Goal: Task Accomplishment & Management: Manage account settings

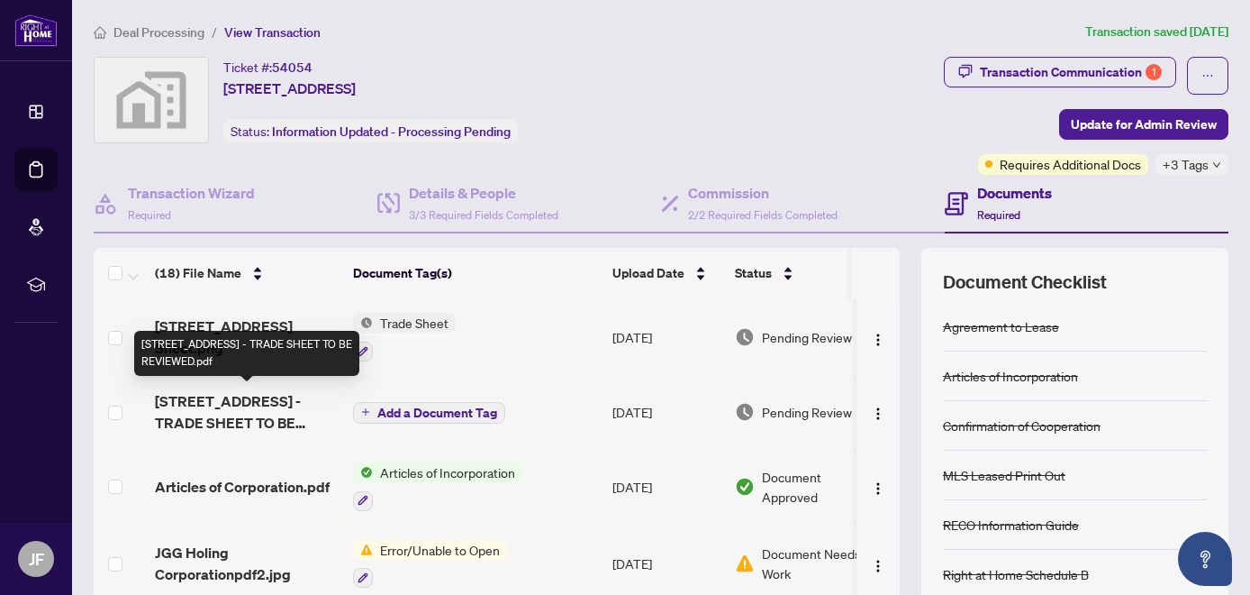
click at [227, 403] on span "[STREET_ADDRESS] - TRADE SHEET TO BE REVIEWED.pdf" at bounding box center [247, 411] width 184 height 43
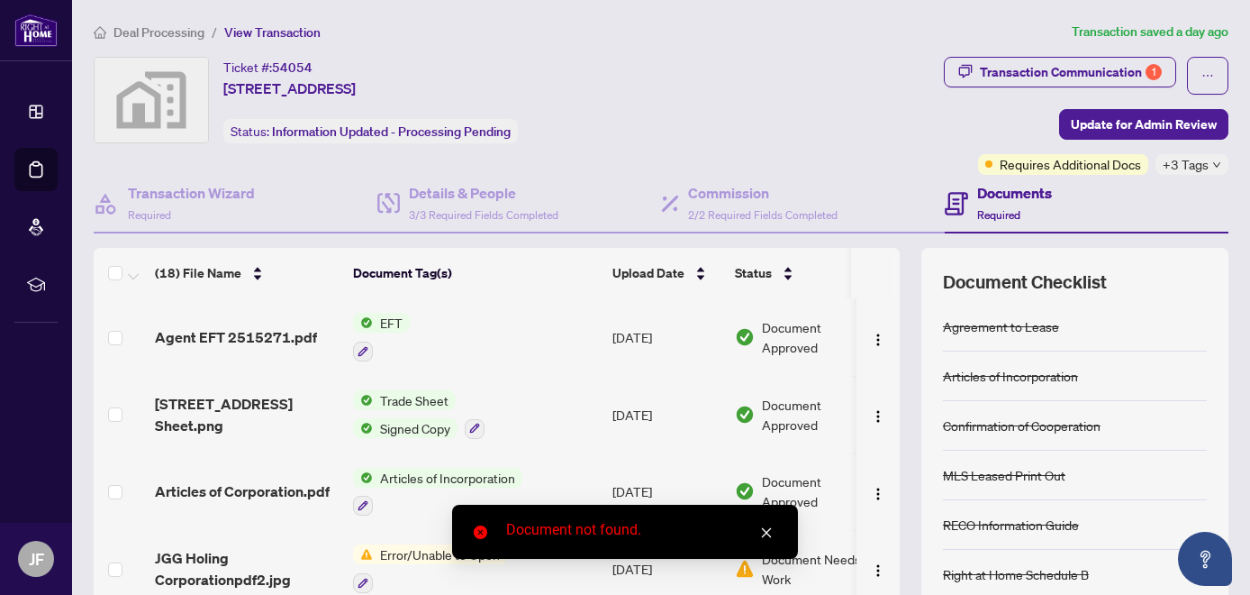
click at [422, 398] on span "Trade Sheet" at bounding box center [414, 400] width 83 height 20
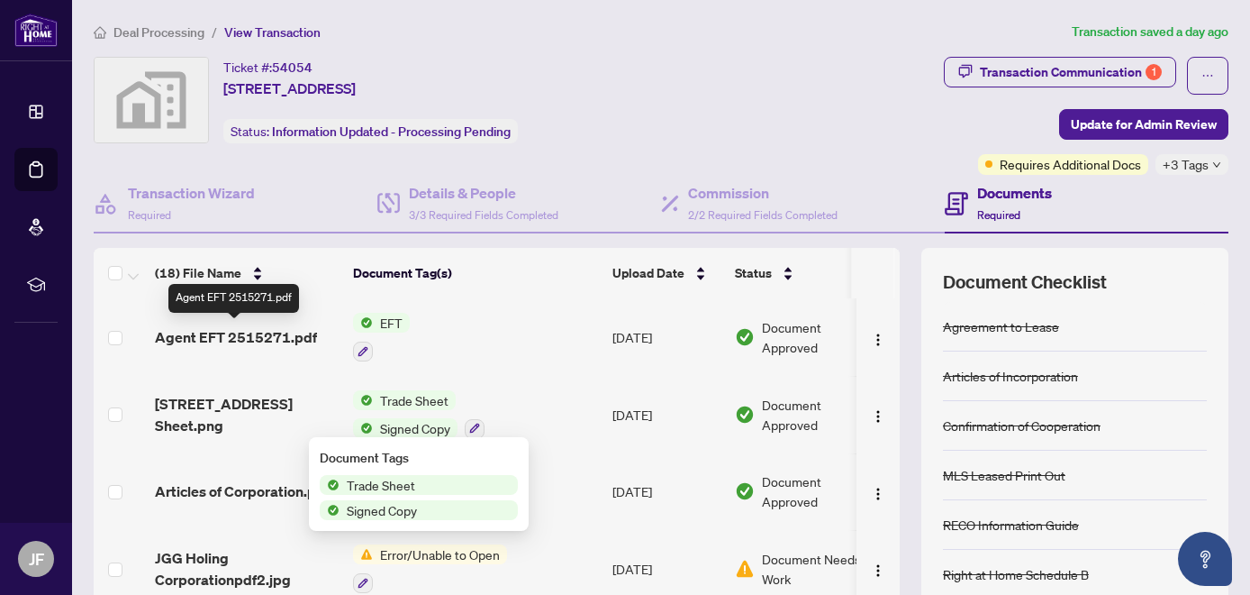
click at [259, 332] on span "Agent EFT 2515271.pdf" at bounding box center [236, 337] width 162 height 22
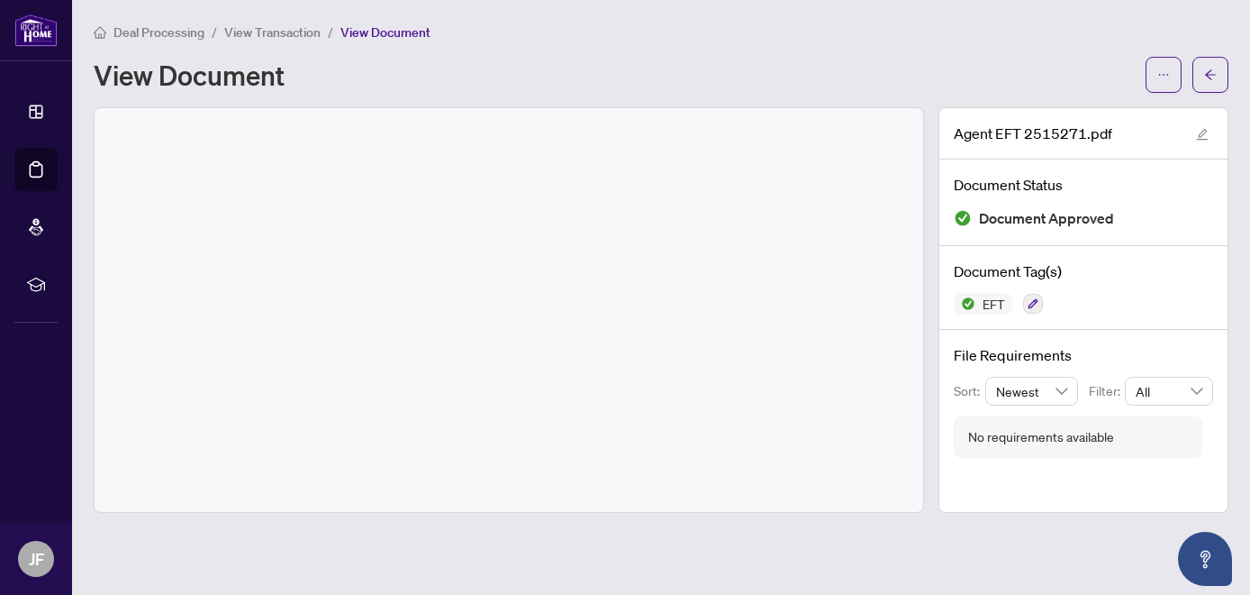
click at [237, 81] on h1 "View Document" at bounding box center [189, 74] width 191 height 29
click at [411, 32] on span "View Document" at bounding box center [386, 32] width 90 height 16
click at [602, 221] on div at bounding box center [509, 310] width 829 height 404
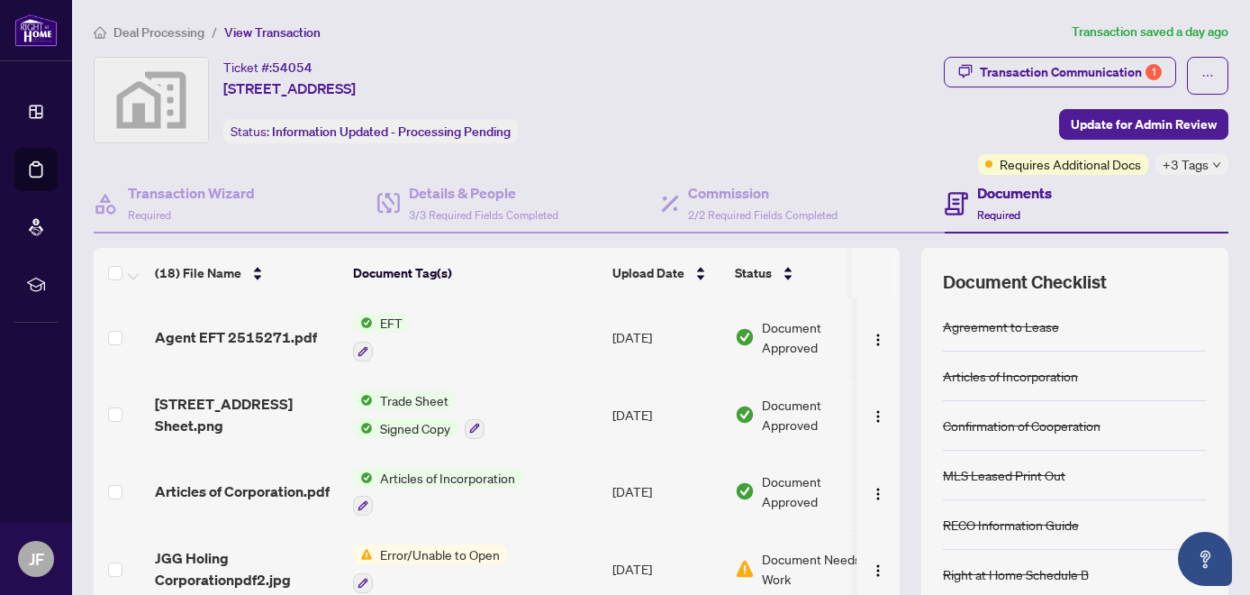
click at [382, 323] on span "EFT" at bounding box center [391, 323] width 37 height 20
click at [259, 339] on span "Agent EFT 2515271.pdf" at bounding box center [236, 337] width 162 height 22
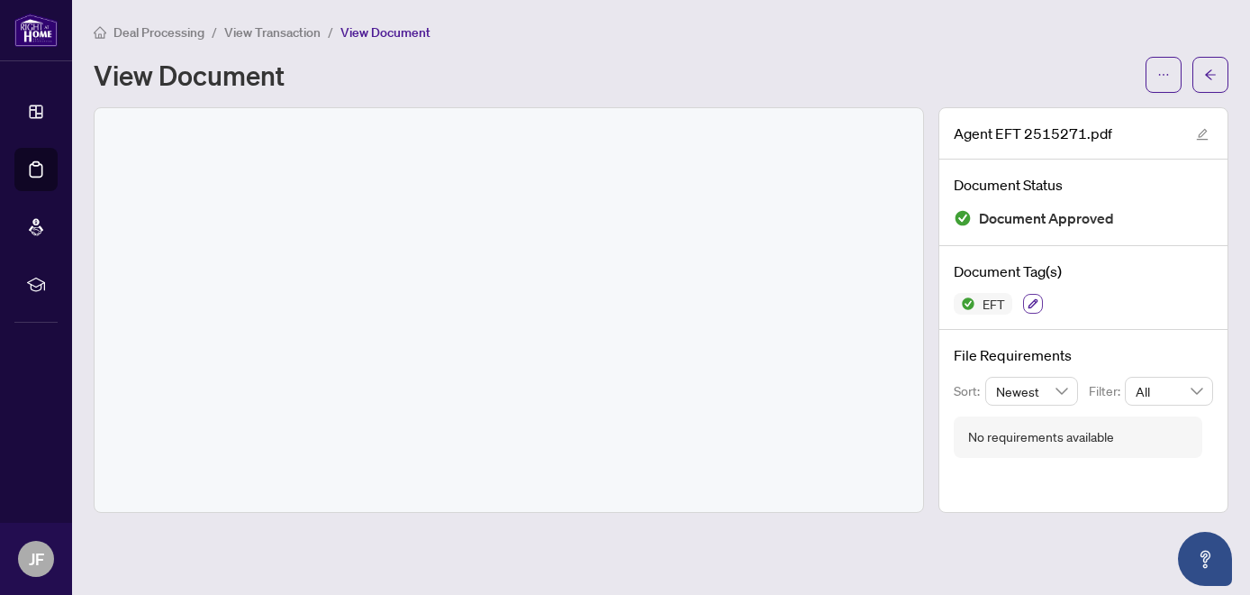
click at [1032, 298] on icon "button" at bounding box center [1033, 303] width 11 height 11
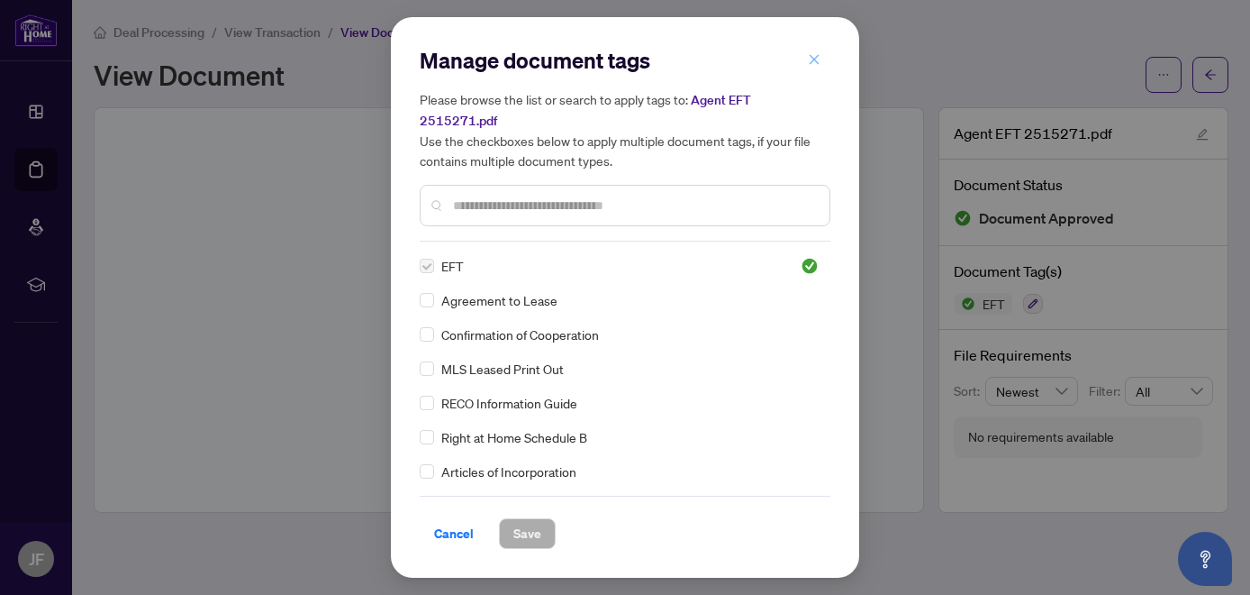
click at [817, 66] on icon "close" at bounding box center [814, 59] width 13 height 13
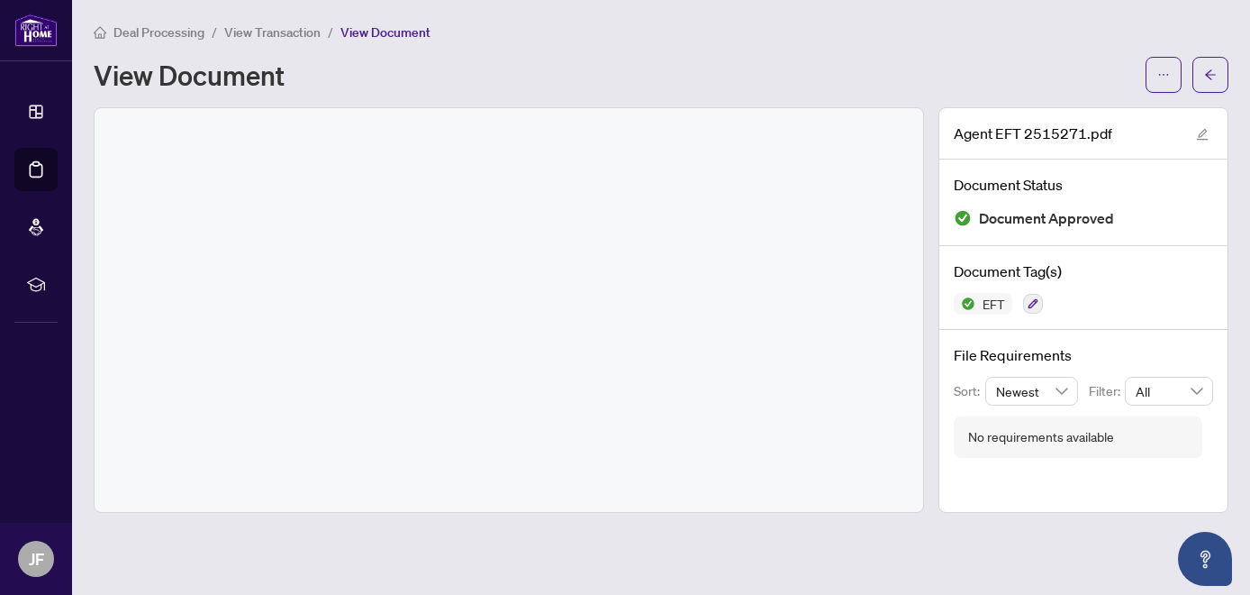
click at [386, 30] on span "View Document" at bounding box center [386, 32] width 90 height 16
click at [155, 33] on span "Deal Processing" at bounding box center [159, 32] width 91 height 16
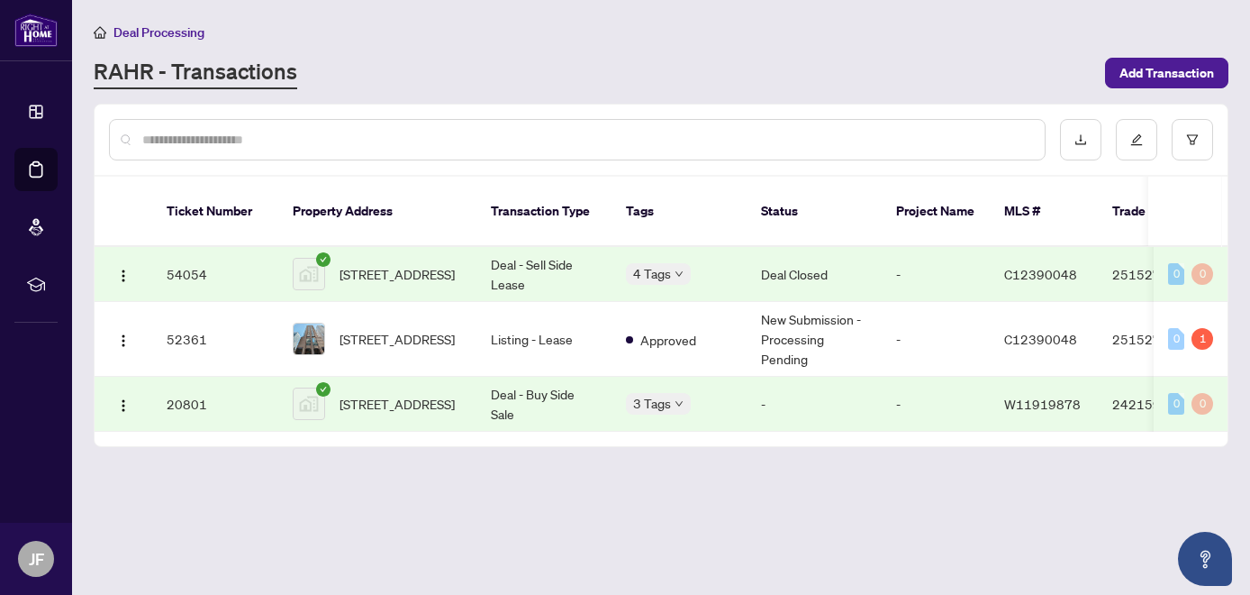
click at [313, 259] on img at bounding box center [309, 274] width 31 height 31
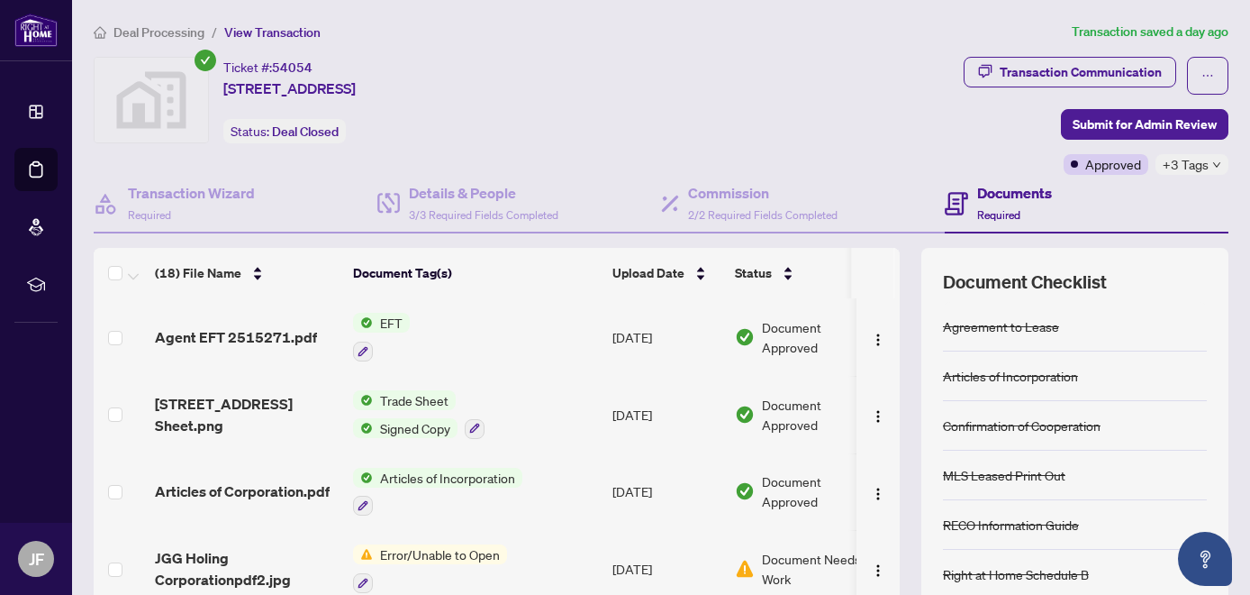
click at [789, 335] on span "Document Approved" at bounding box center [818, 337] width 112 height 40
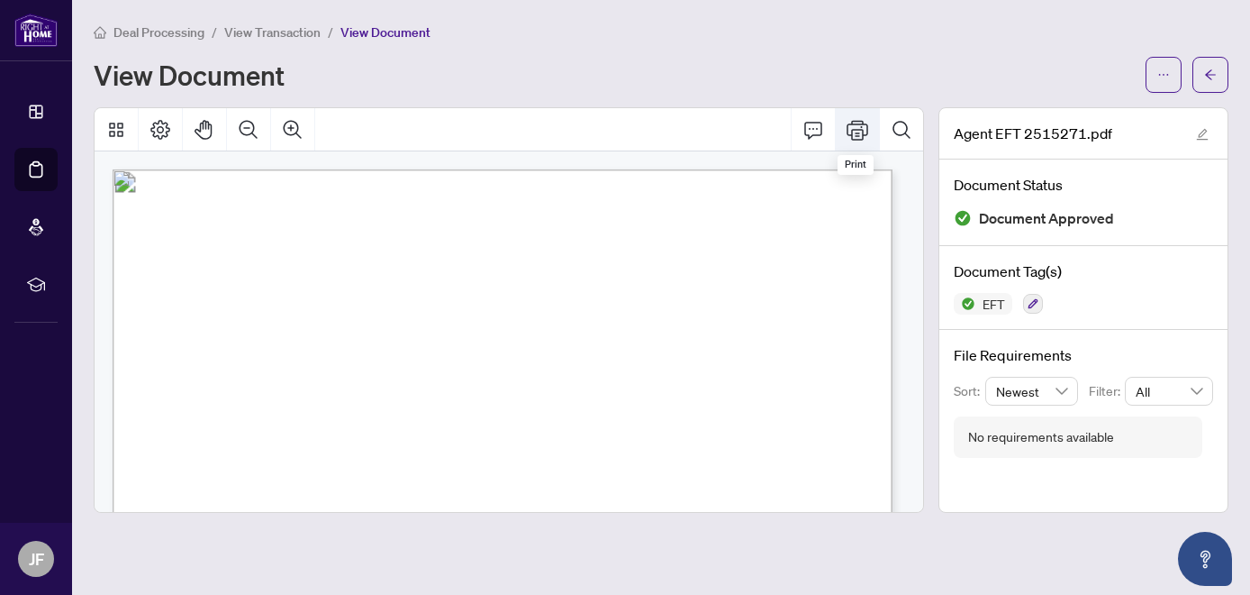
click at [860, 131] on icon "Print" at bounding box center [858, 130] width 22 height 22
